Goal: Task Accomplishment & Management: Complete application form

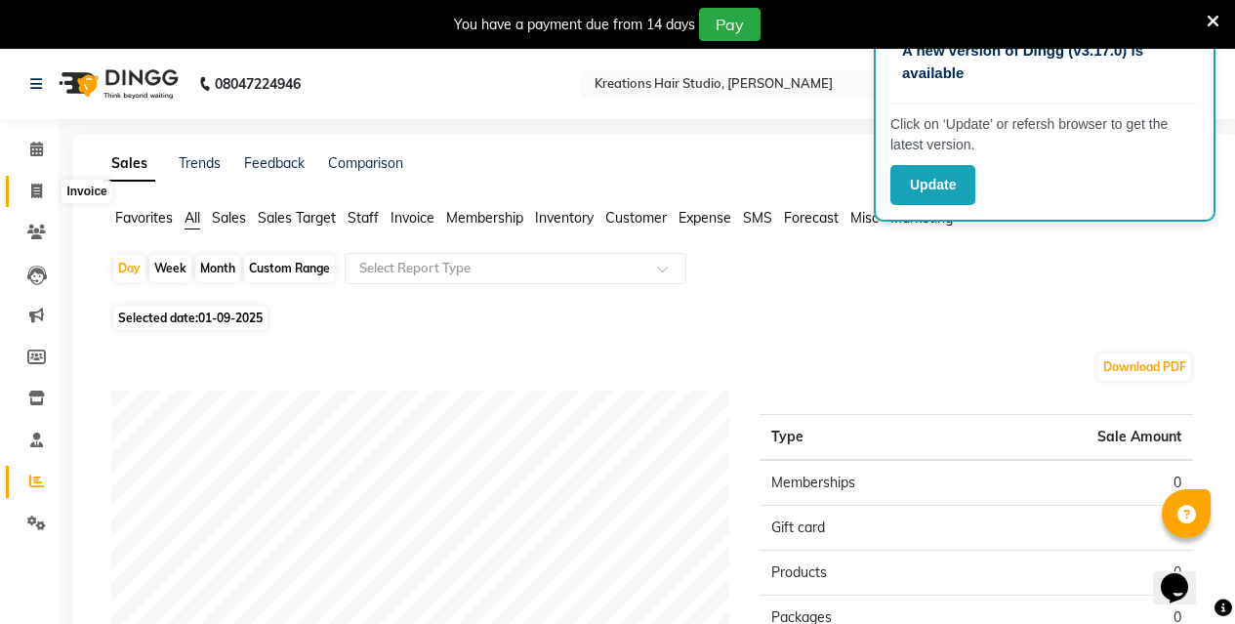
click at [31, 194] on icon at bounding box center [36, 191] width 11 height 15
select select "service"
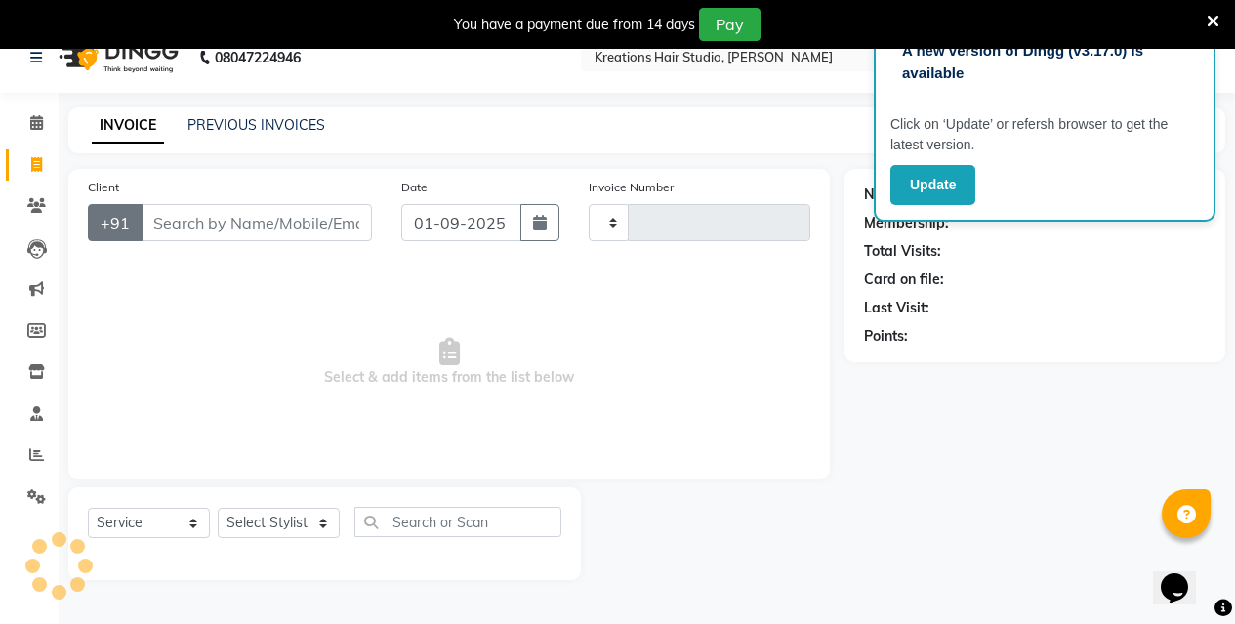
scroll to position [49, 0]
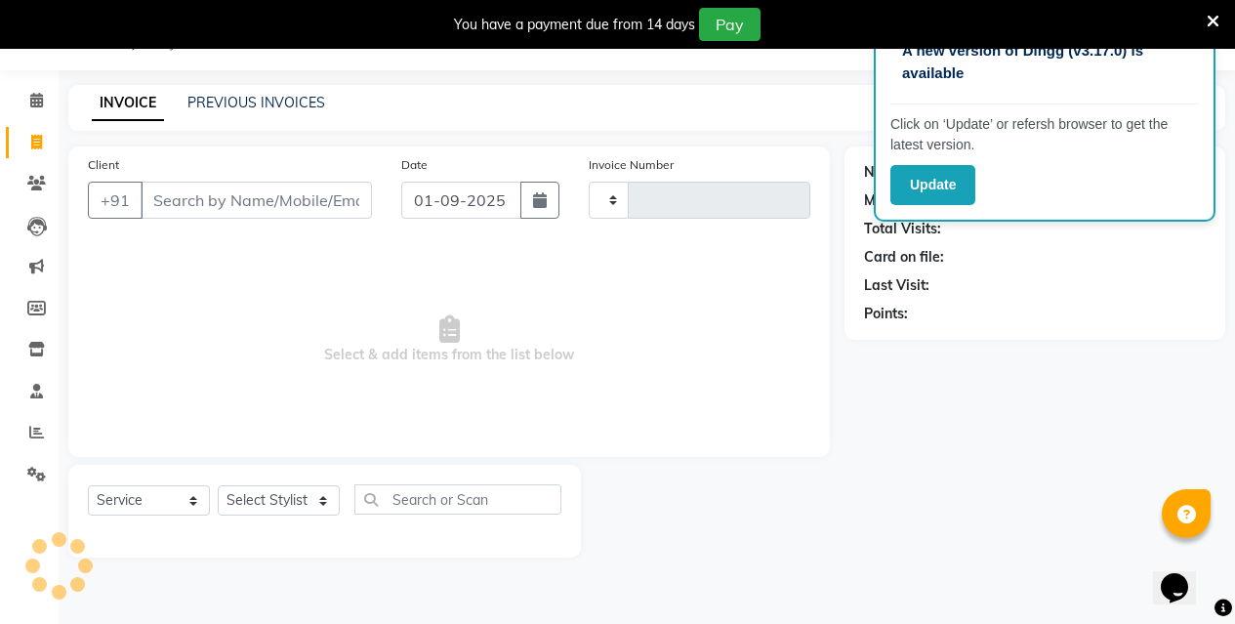
type input "0523"
select select "4656"
click at [314, 195] on input "Client" at bounding box center [256, 200] width 231 height 37
click at [280, 216] on input "Client" at bounding box center [256, 200] width 231 height 37
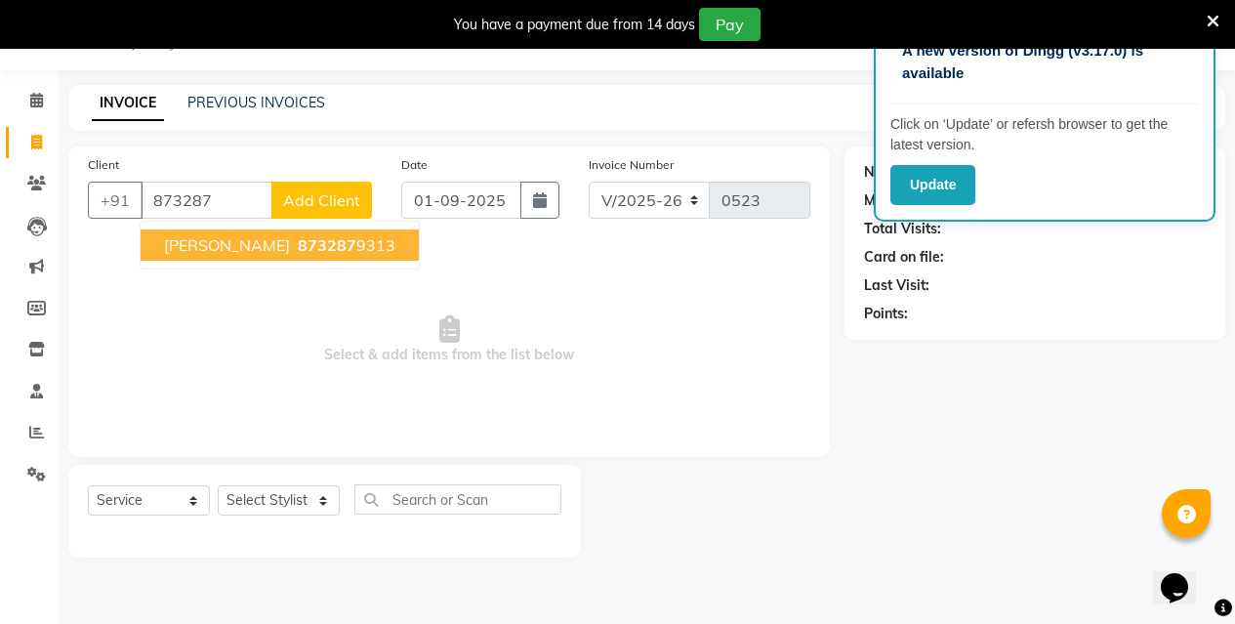
click at [335, 239] on span "873287" at bounding box center [327, 245] width 59 height 20
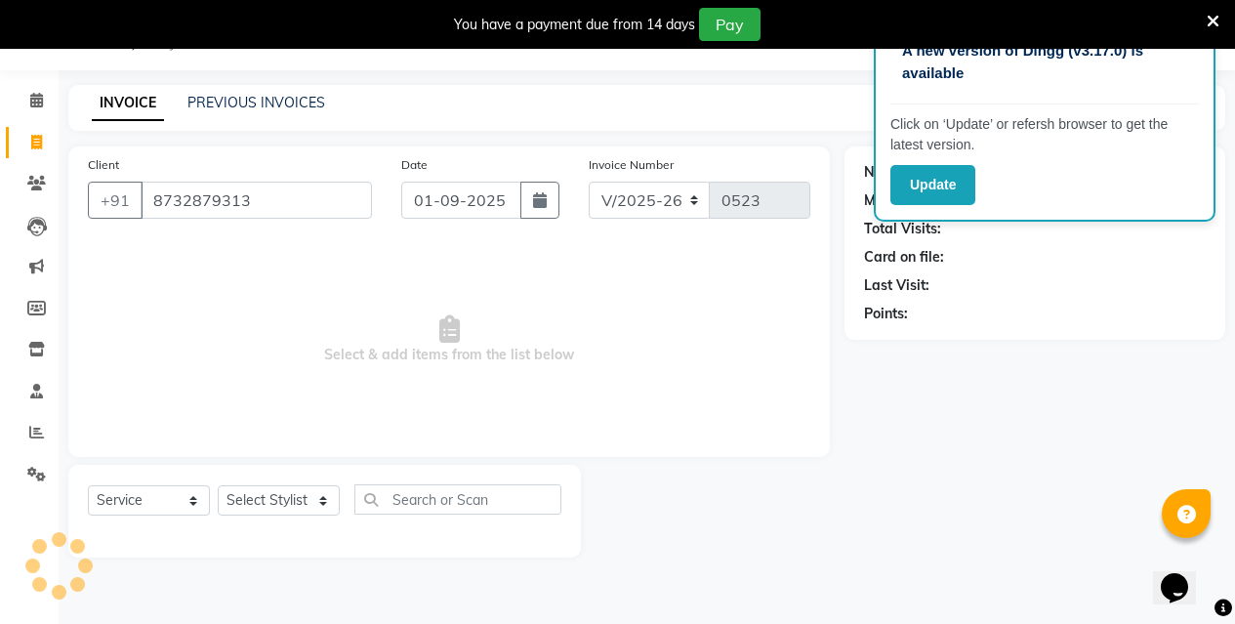
type input "8732879313"
click at [300, 503] on select "Select Stylist [PERSON_NAME] [PERSON_NAME] Jyotishri [PERSON_NAME] Debbarma Puj…" at bounding box center [279, 500] width 122 height 30
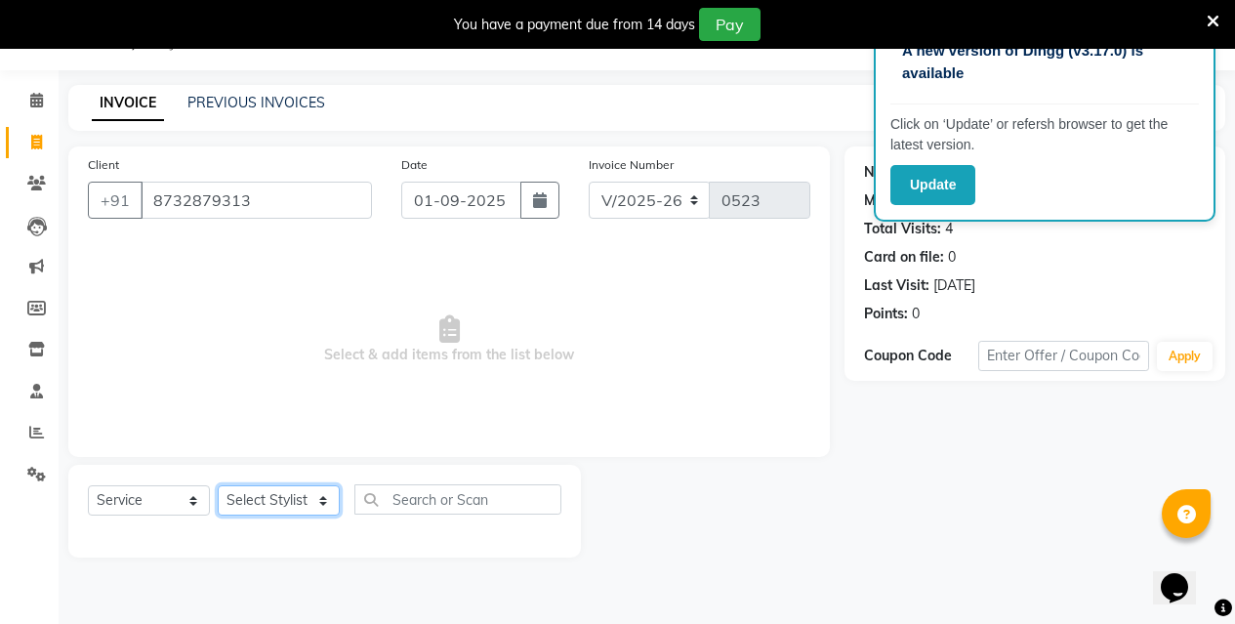
select select "27283"
click at [218, 485] on select "Select Stylist [PERSON_NAME] [PERSON_NAME] Jyotishri [PERSON_NAME] Debbarma Puj…" at bounding box center [279, 500] width 122 height 30
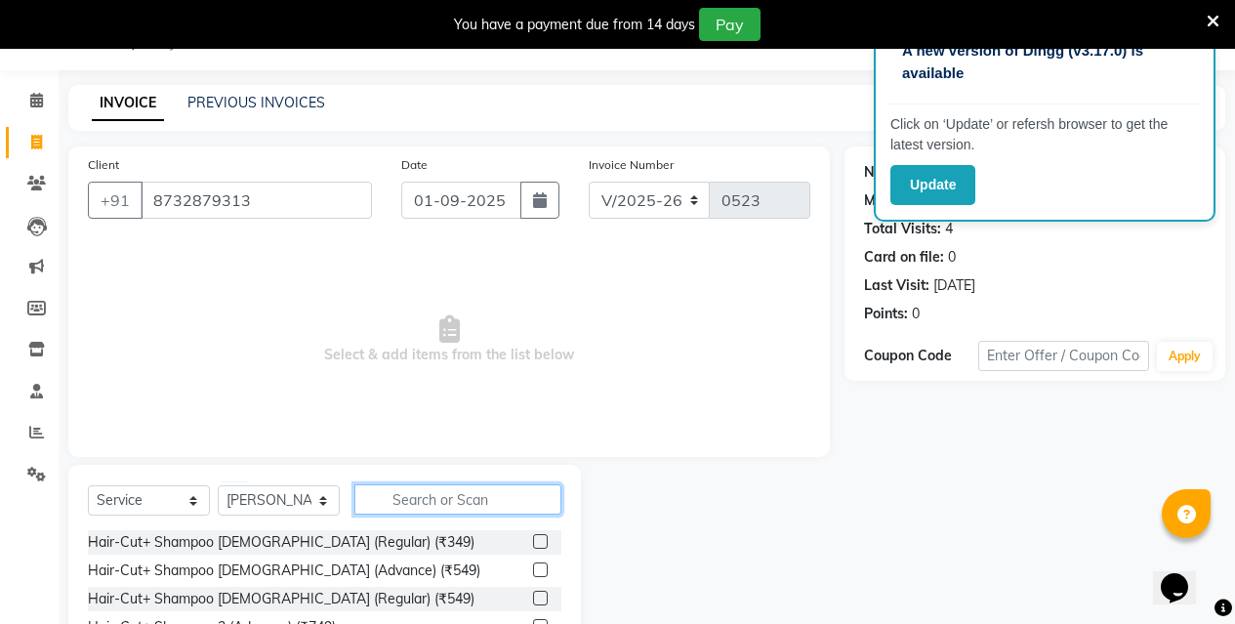
click at [480, 485] on input "text" at bounding box center [457, 499] width 207 height 30
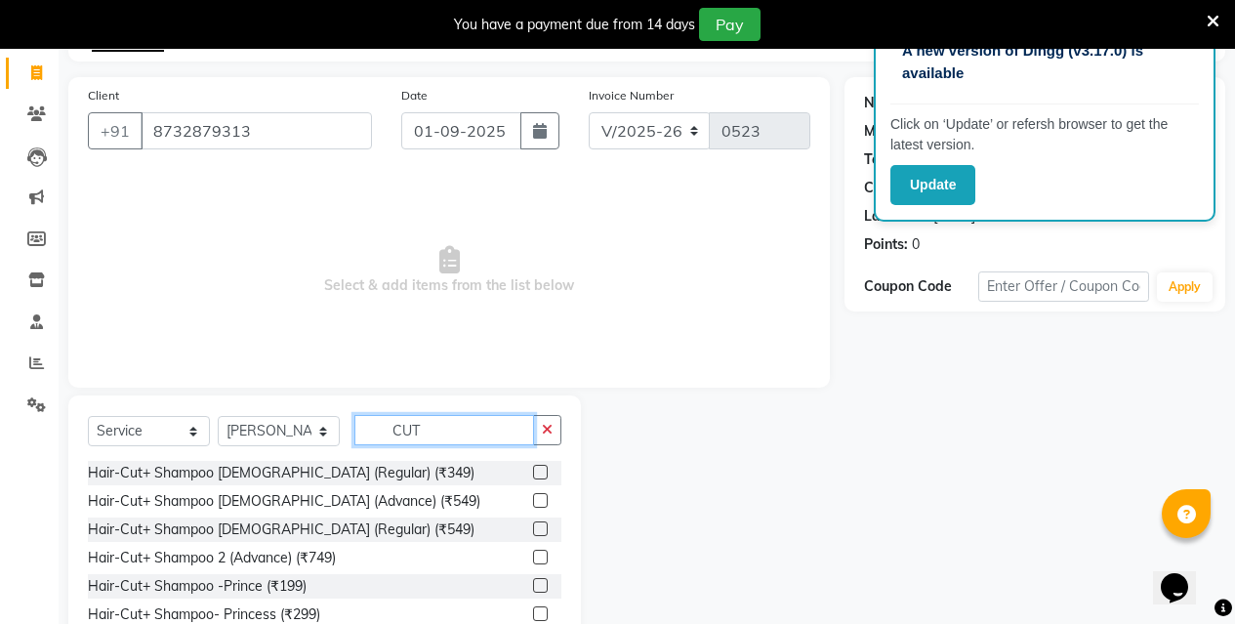
scroll to position [182, 0]
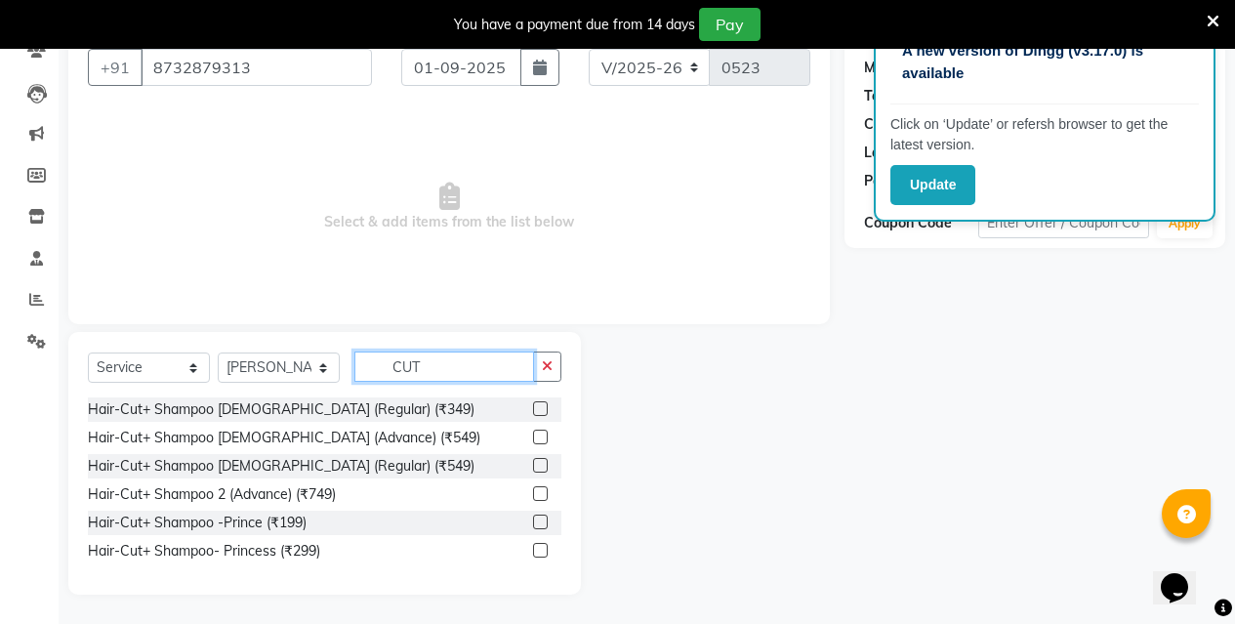
type input "CUT"
click at [544, 549] on label at bounding box center [540, 550] width 15 height 15
click at [544, 549] on input "checkbox" at bounding box center [539, 551] width 13 height 13
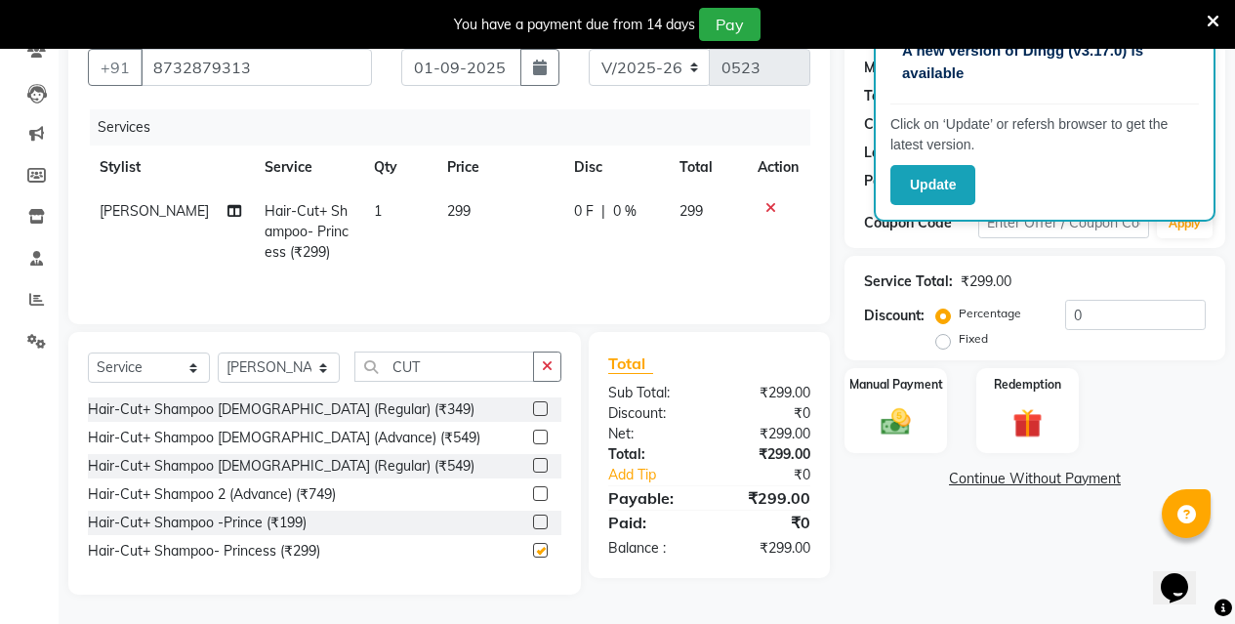
checkbox input "false"
click at [915, 447] on div "Manual Payment" at bounding box center [896, 410] width 106 height 89
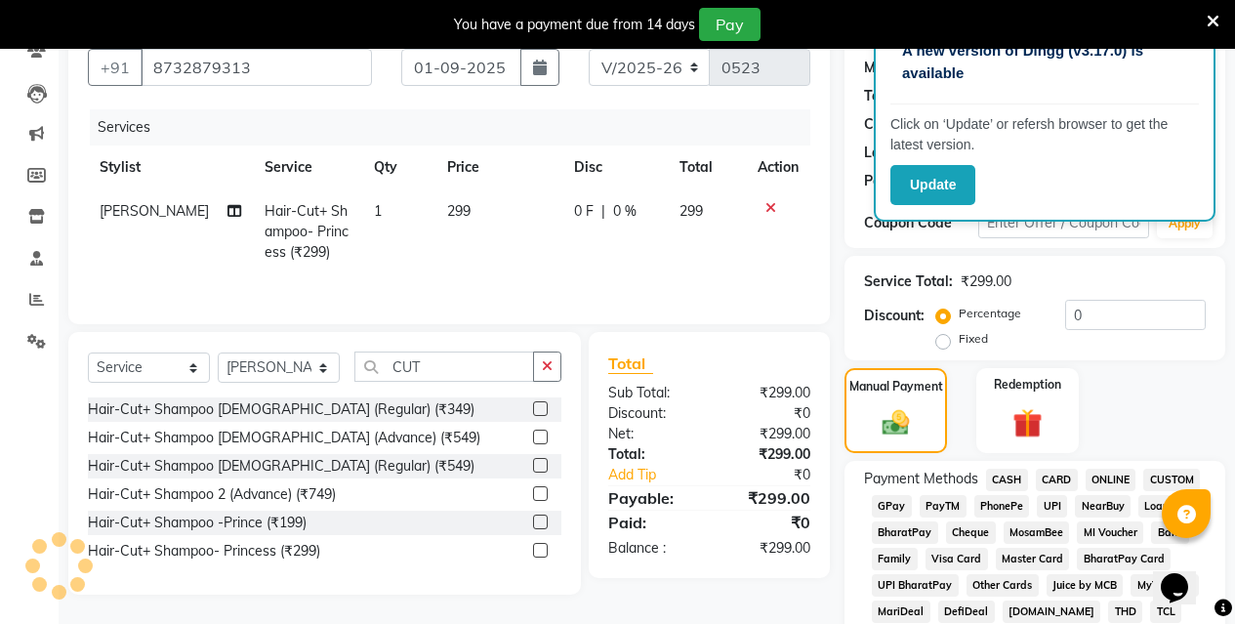
click at [1103, 480] on span "ONLINE" at bounding box center [1111, 480] width 51 height 22
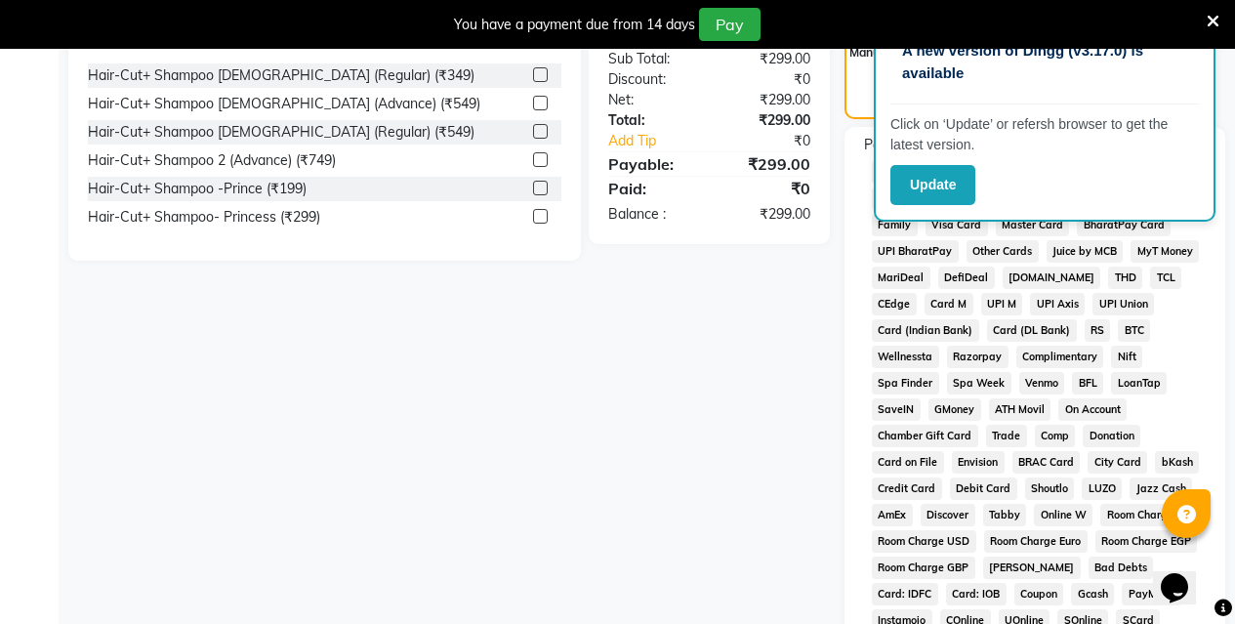
scroll to position [967, 0]
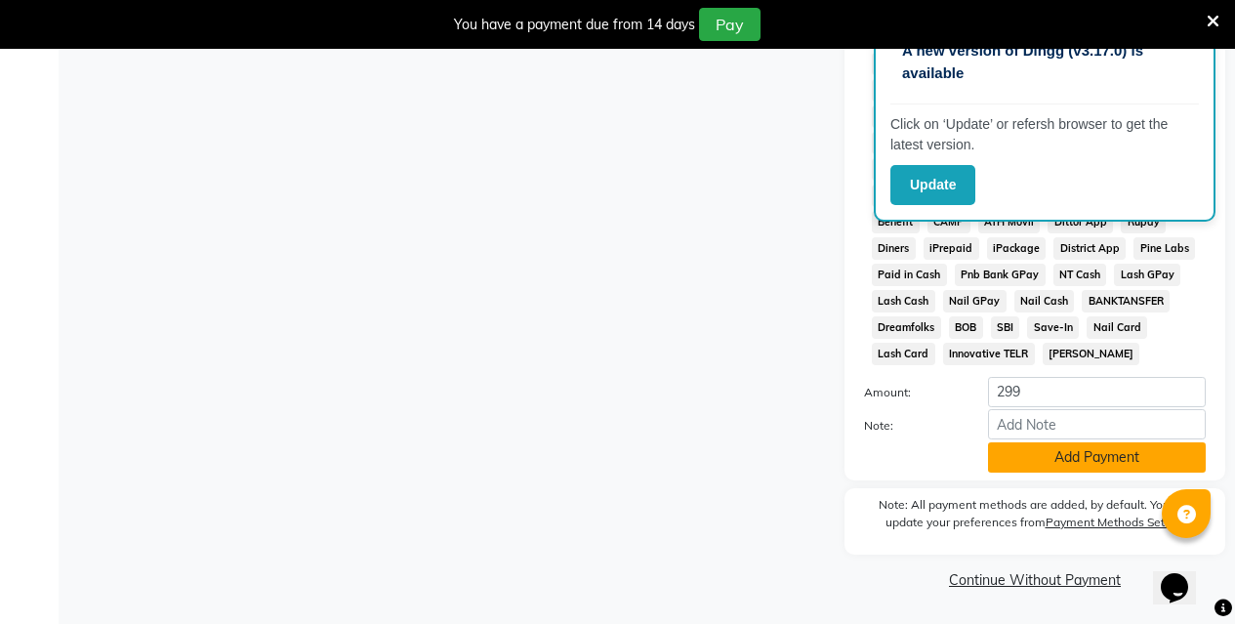
click at [1075, 470] on button "Add Payment" at bounding box center [1097, 457] width 218 height 30
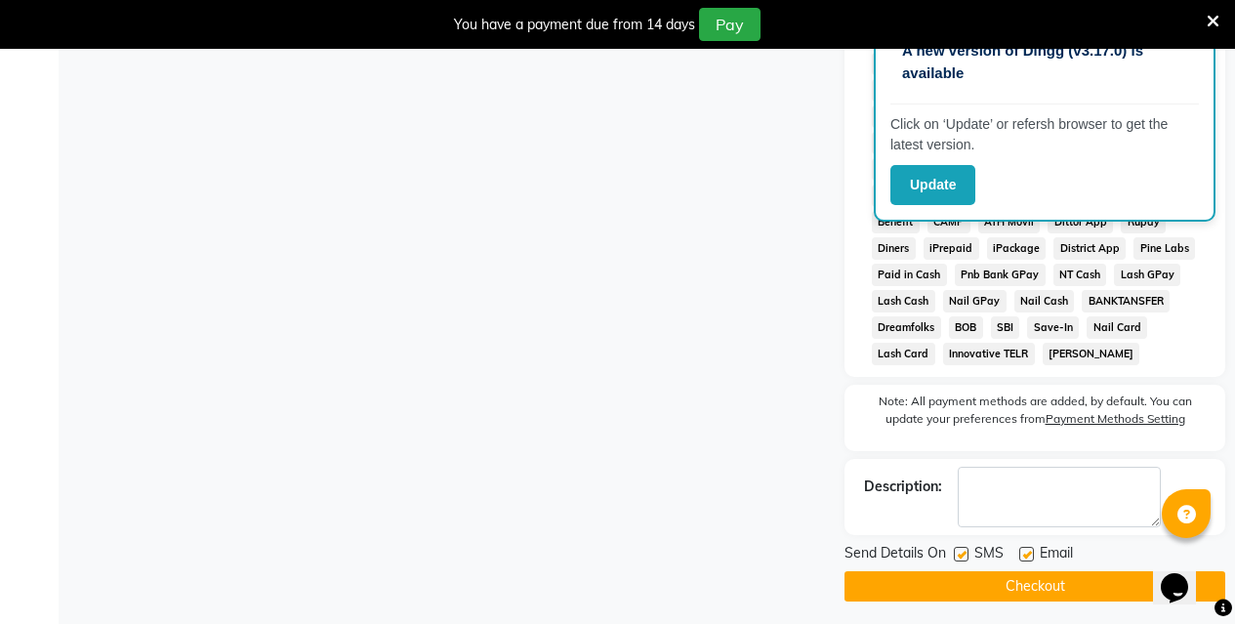
click at [1047, 600] on button "Checkout" at bounding box center [1035, 586] width 381 height 30
click at [1047, 600] on div "Checkout" at bounding box center [1035, 586] width 381 height 30
